Goal: Check status: Check status

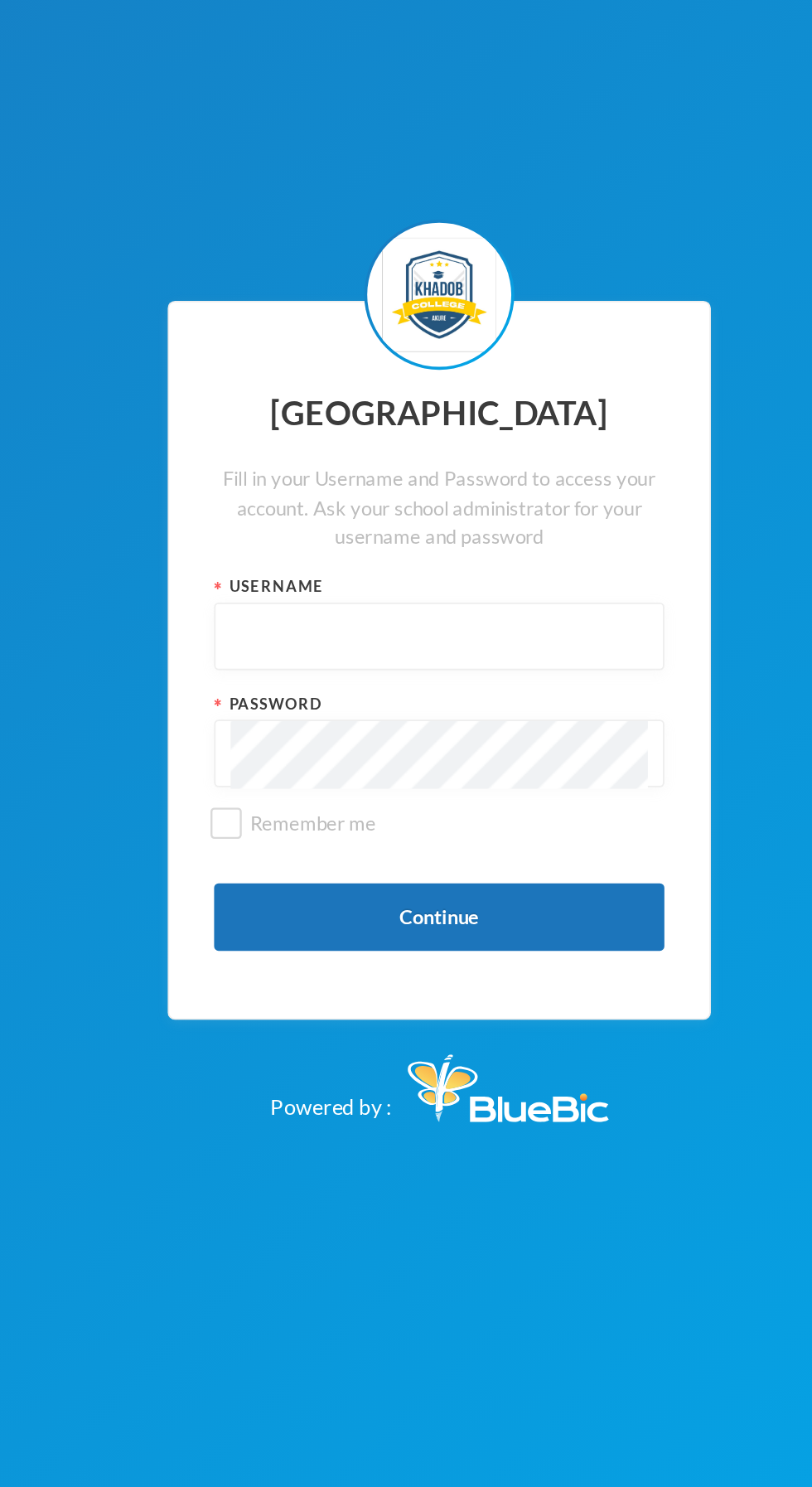
click at [399, 744] on input "text" at bounding box center [406, 726] width 231 height 38
type input "admin"
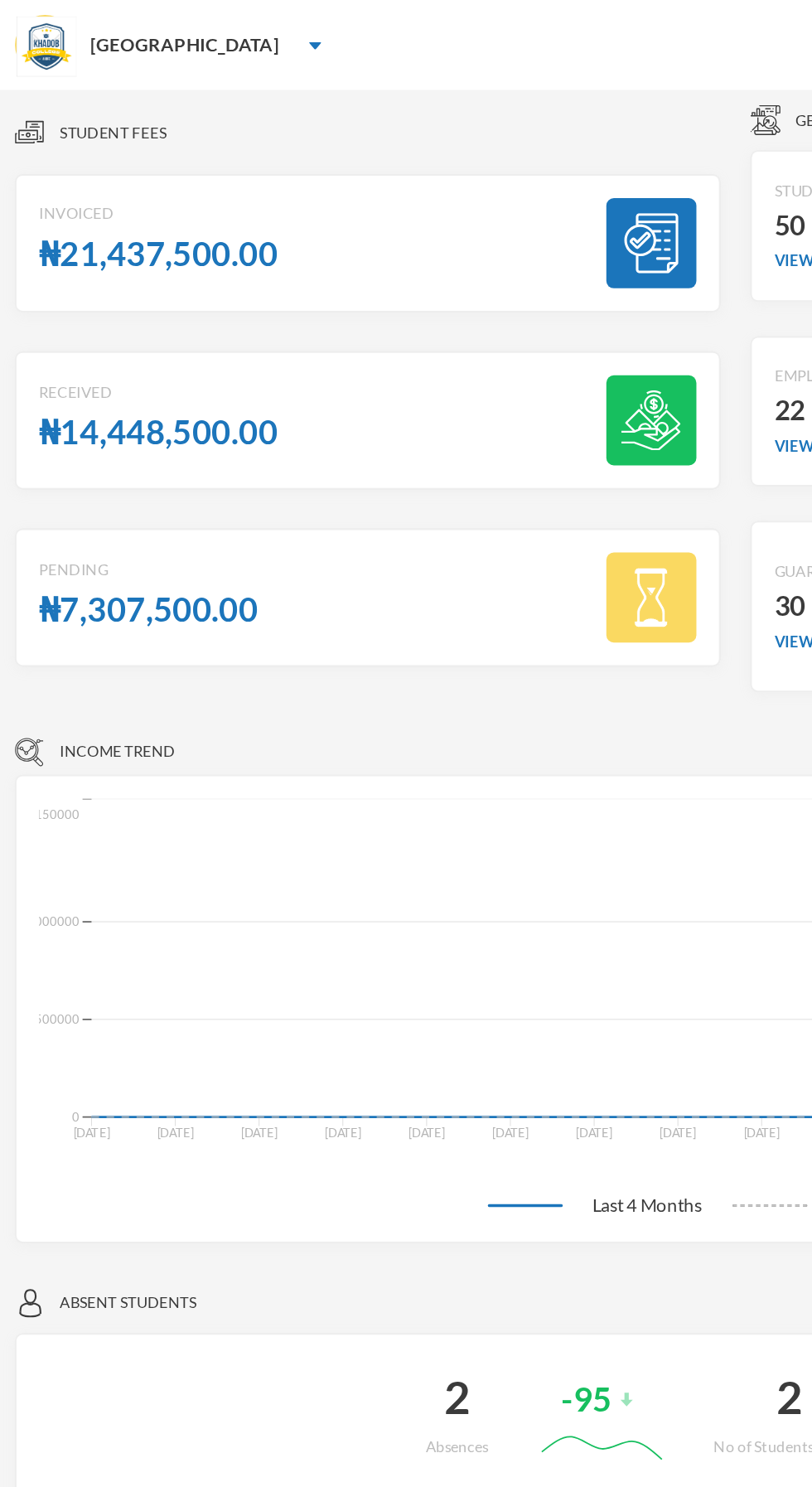
click at [171, 24] on img at bounding box center [174, 25] width 6 height 5
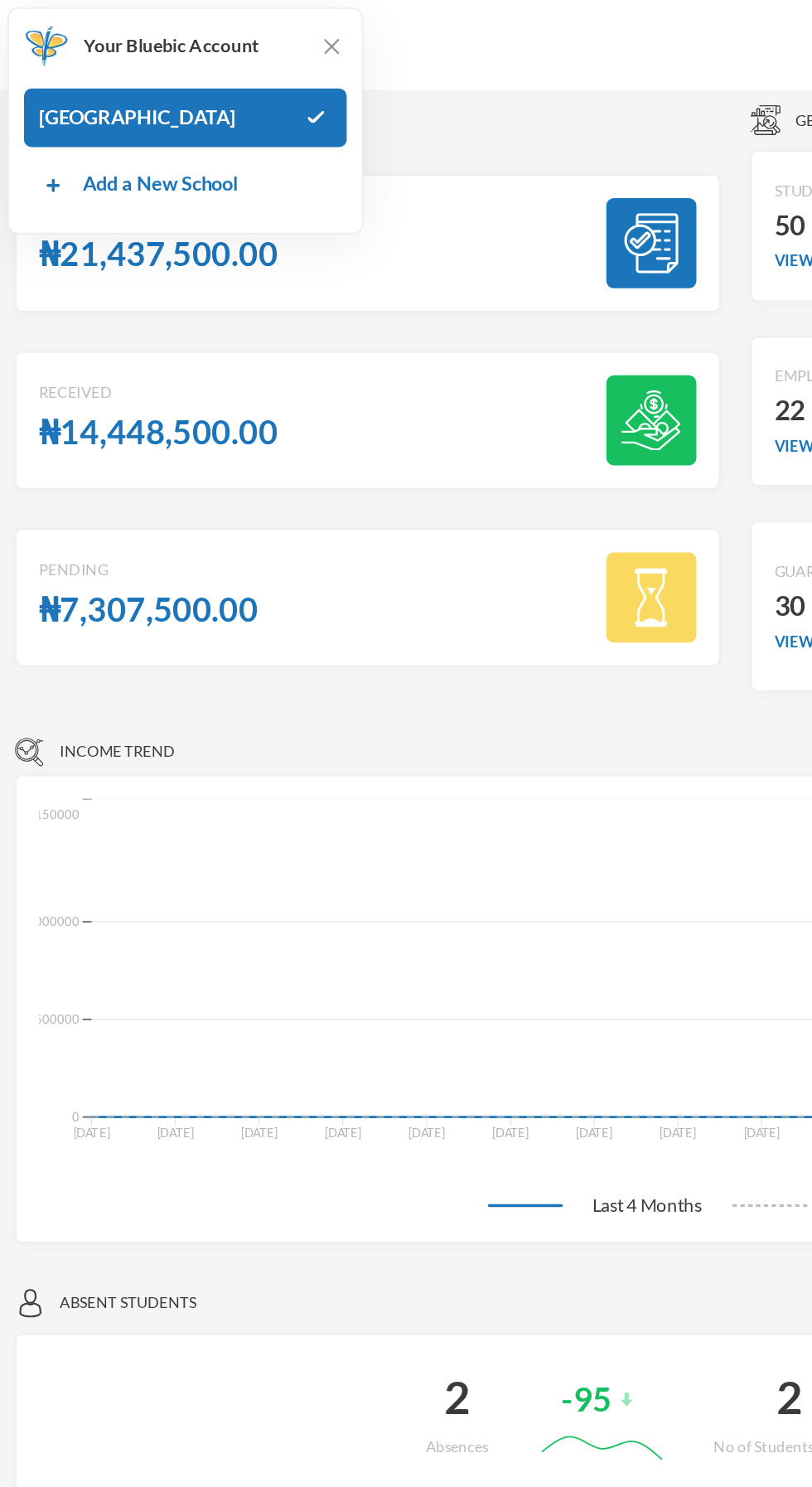
click at [323, 49] on div "[GEOGRAPHIC_DATA]" at bounding box center [406, 25] width 812 height 50
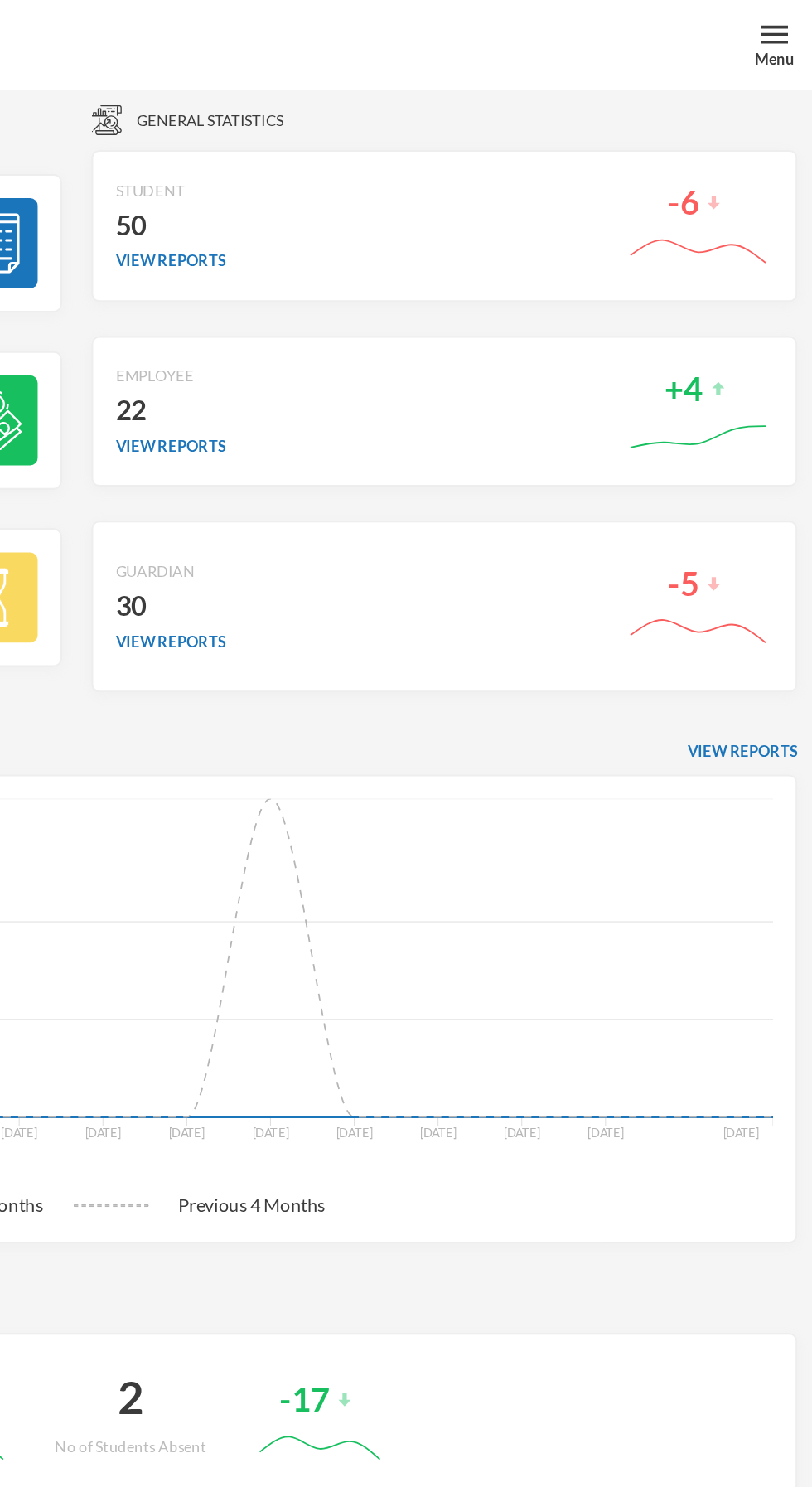
click at [789, 33] on div "Menu" at bounding box center [791, 33] width 21 height 13
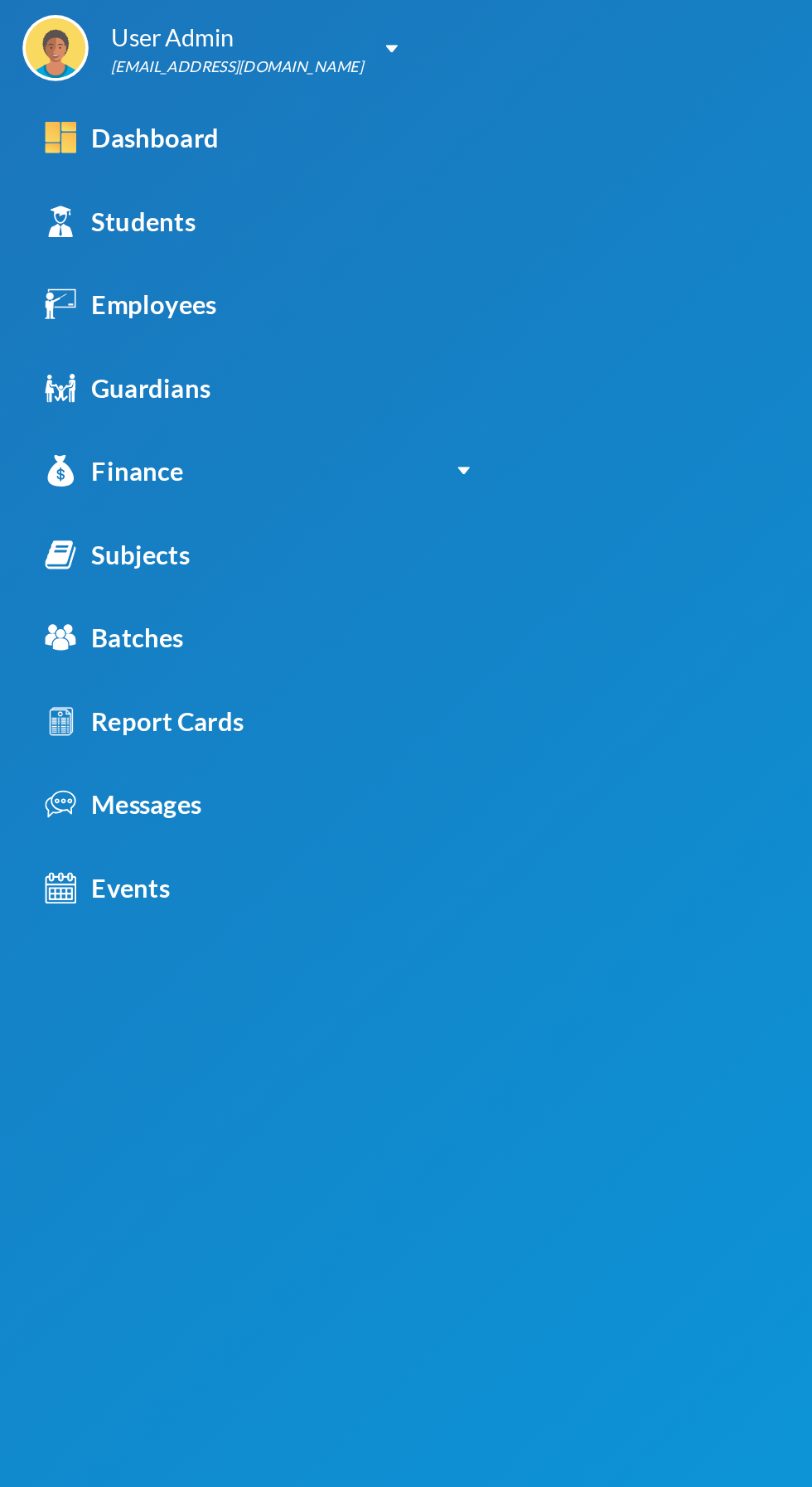
click at [119, 404] on div "Report Cards" at bounding box center [79, 398] width 109 height 21
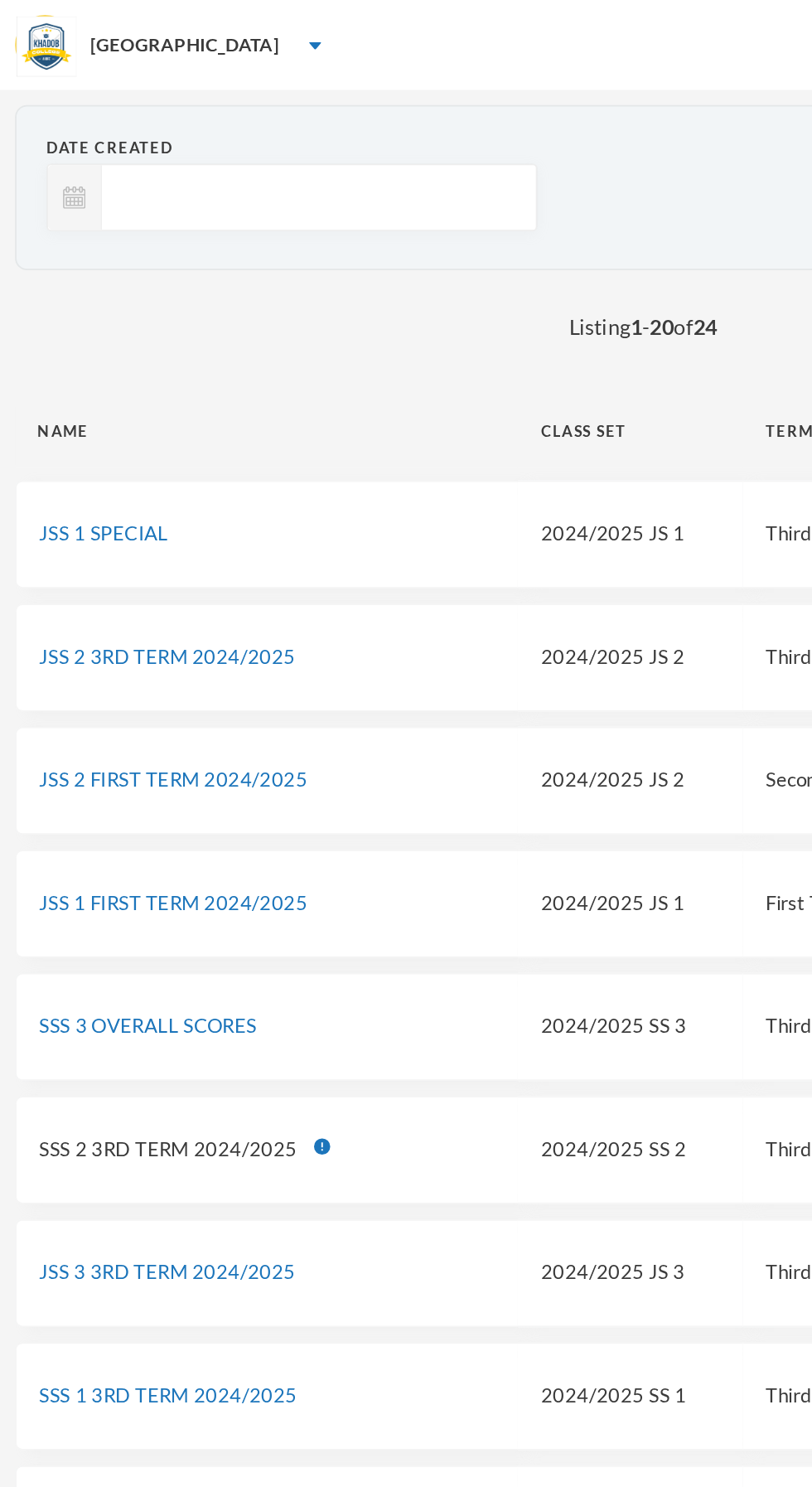
click at [62, 401] on td "JSS 2 FIRST TERM 2024/2025" at bounding box center [147, 430] width 278 height 60
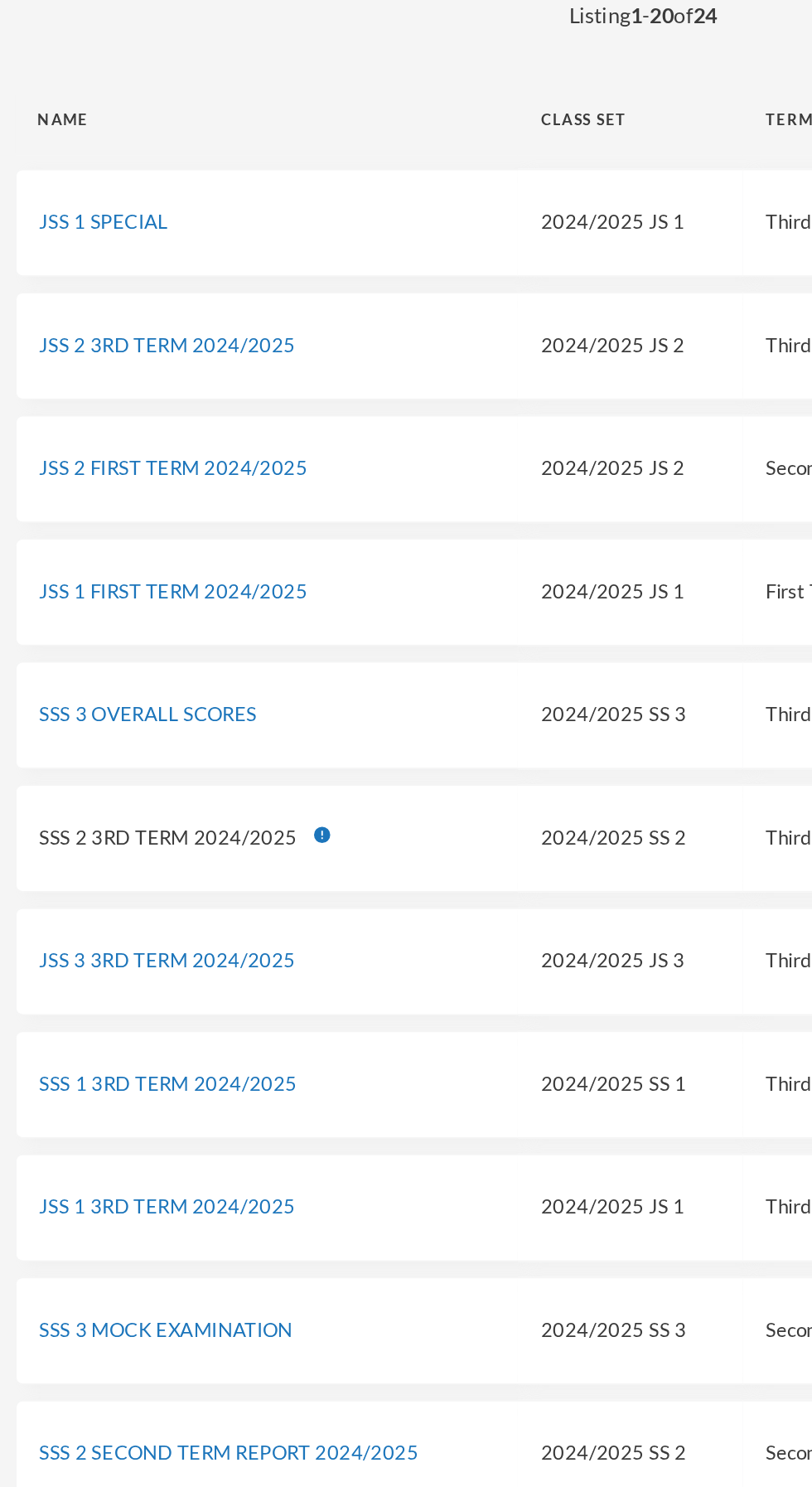
click at [132, 701] on link "JSS 3 3RD TERM 2024/2025" at bounding box center [92, 702] width 142 height 13
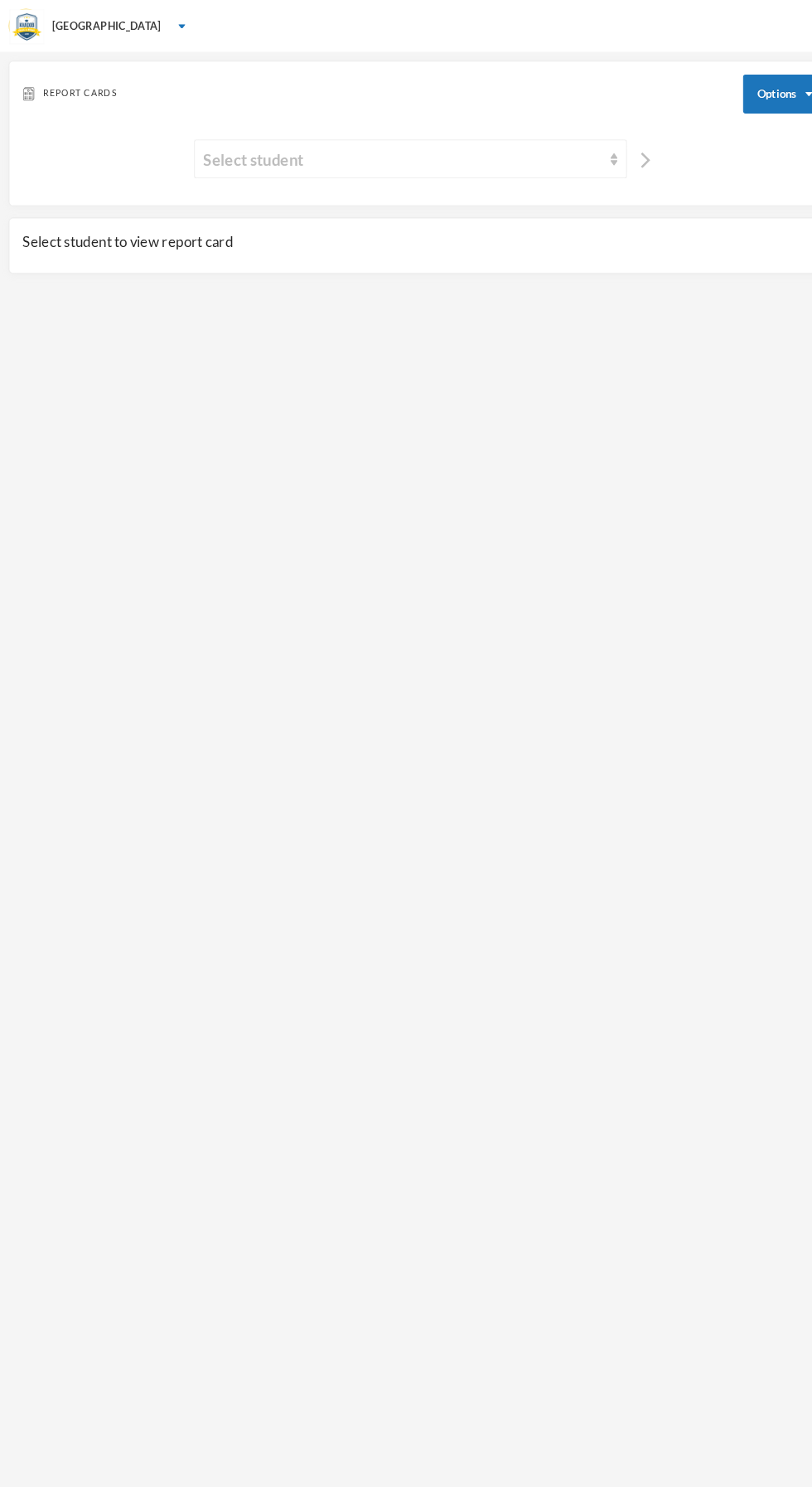
click at [484, 152] on div "Select student" at bounding box center [385, 152] width 382 height 23
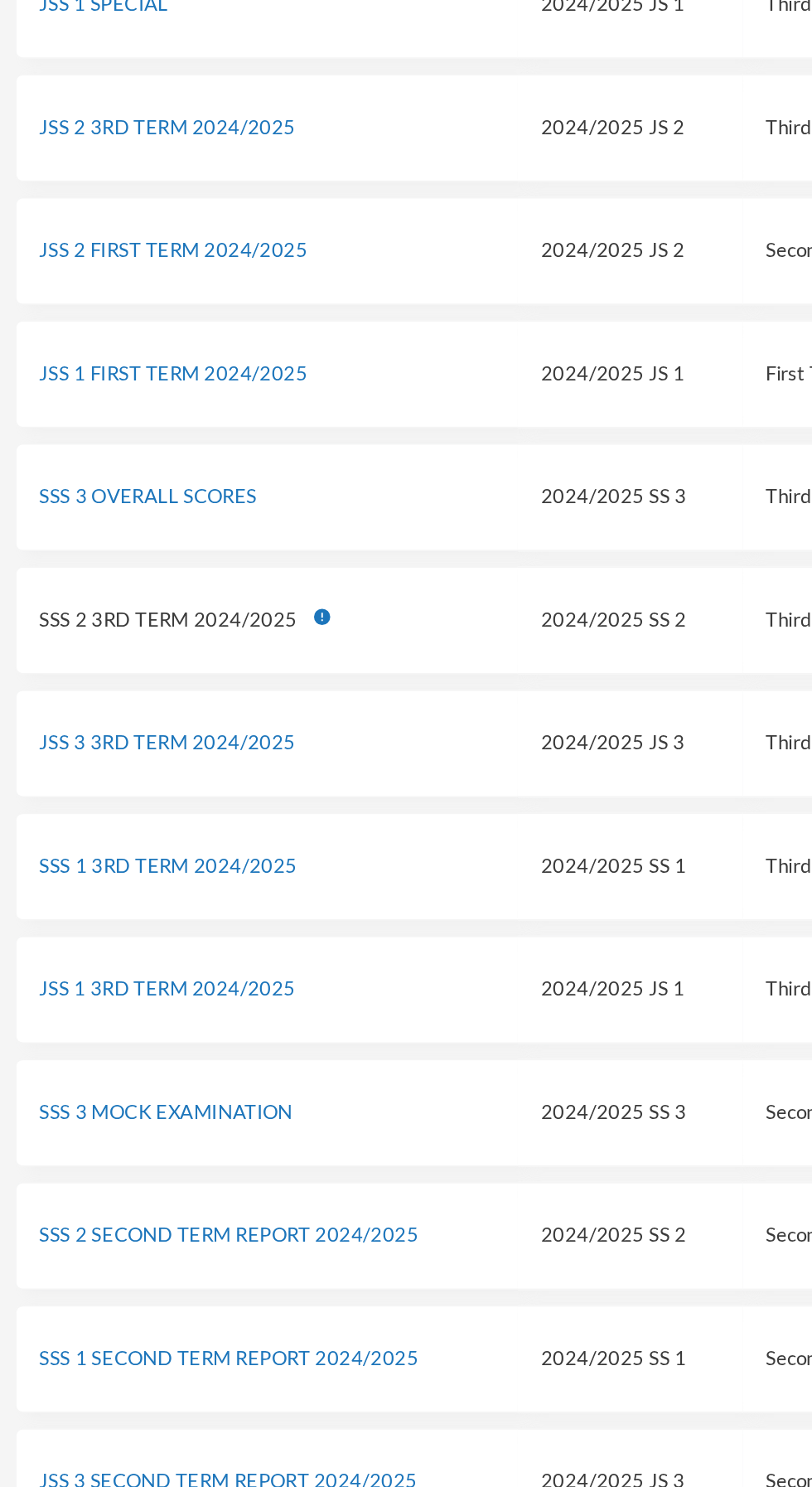
click at [142, 839] on link "JSS 1 3RD TERM 2024/2025" at bounding box center [92, 838] width 142 height 13
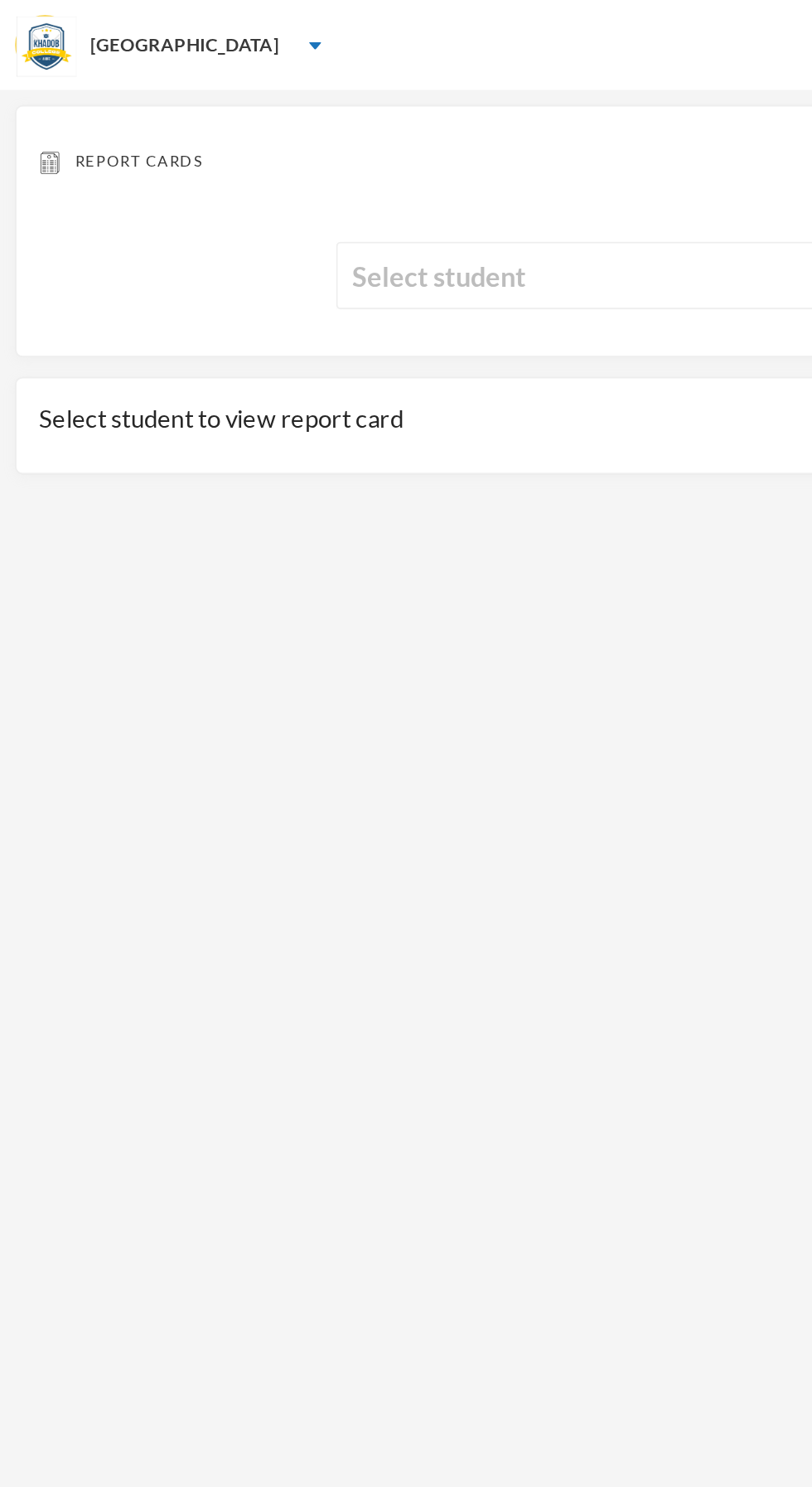
click at [334, 153] on div "Select student" at bounding box center [385, 152] width 382 height 23
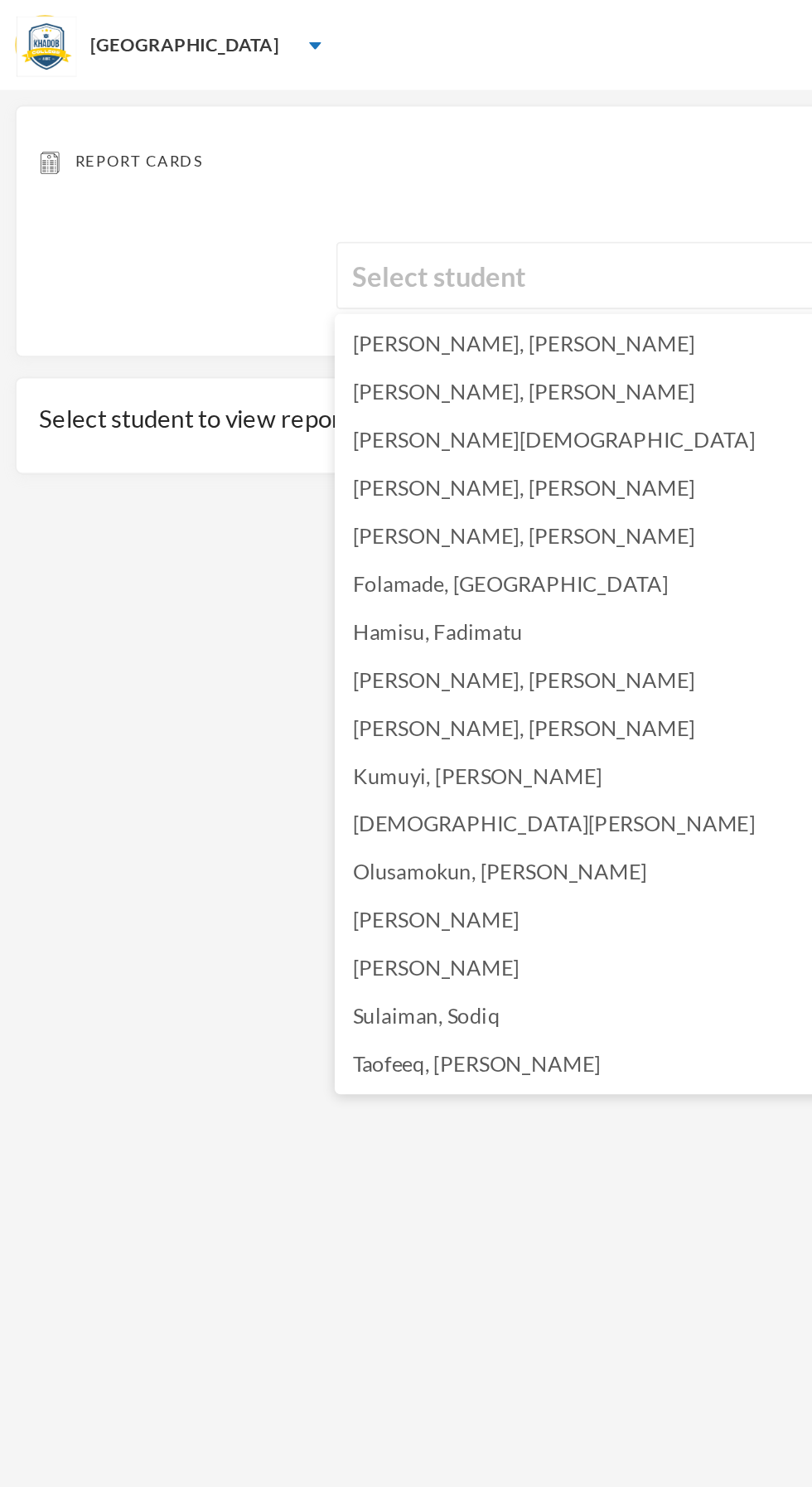
click at [246, 538] on span "[PERSON_NAME]" at bounding box center [241, 533] width 92 height 14
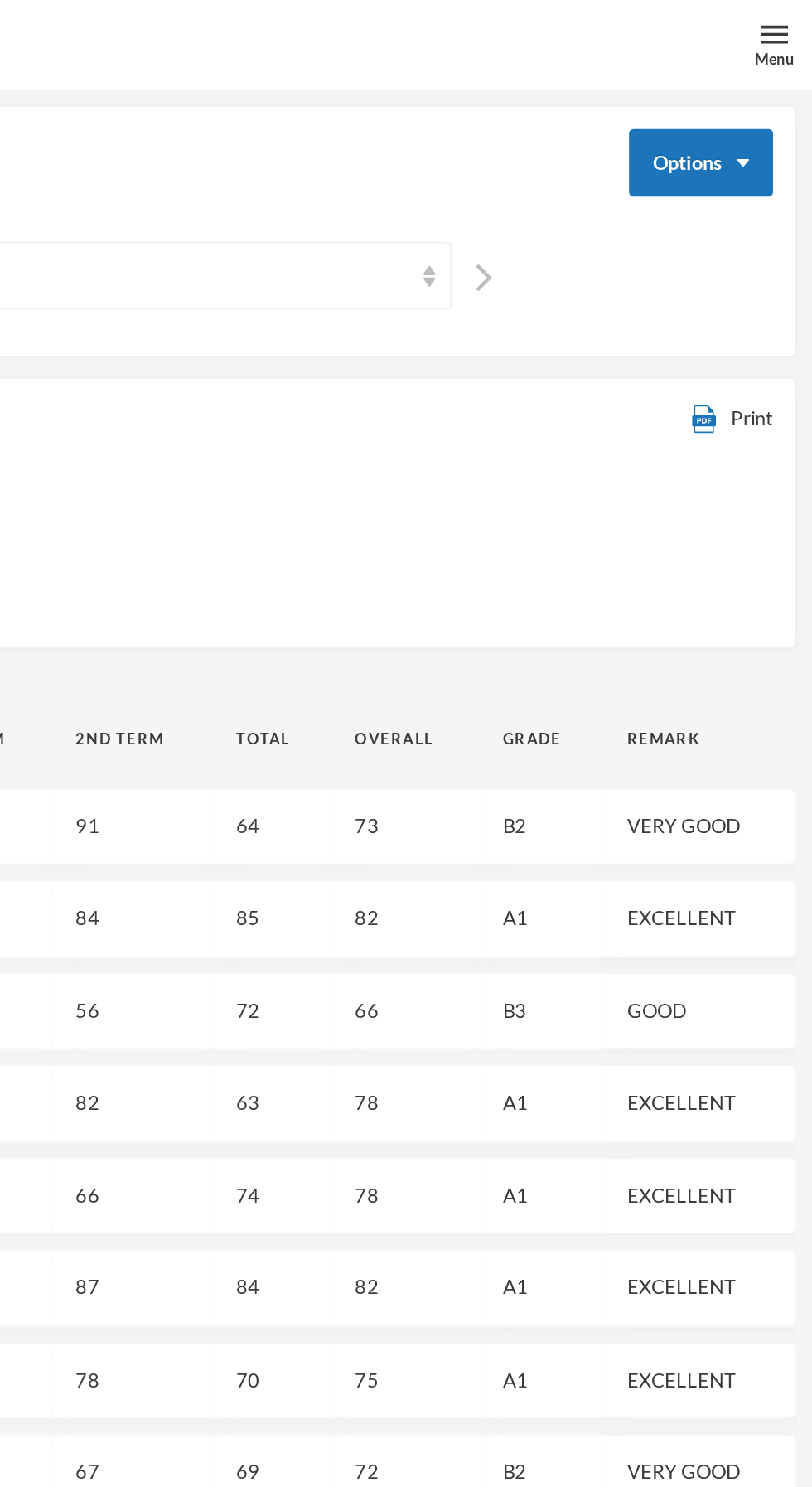
click at [762, 234] on div "Print" at bounding box center [768, 231] width 45 height 18
